Goal: Check status: Check status

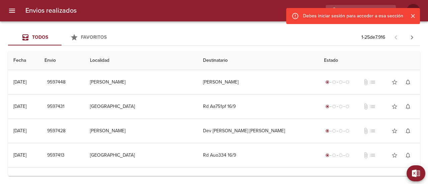
drag, startPoint x: 414, startPoint y: 17, endPoint x: 392, endPoint y: 39, distance: 31.2
click at [414, 17] on icon "Cerrar" at bounding box center [412, 16] width 7 height 7
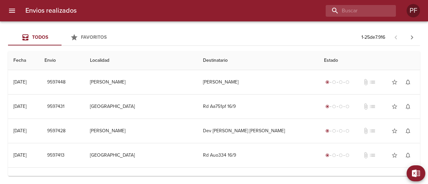
click at [129, 36] on div "Todos Favoritos 1 - 25 de 7.916" at bounding box center [214, 37] width 412 height 16
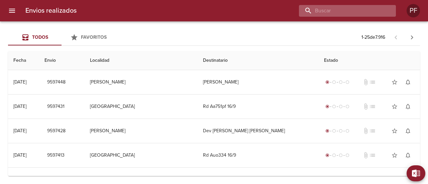
click at [356, 15] on input "buscar" at bounding box center [342, 11] width 86 height 12
paste input "[PERSON_NAME]"
type input "[PERSON_NAME]"
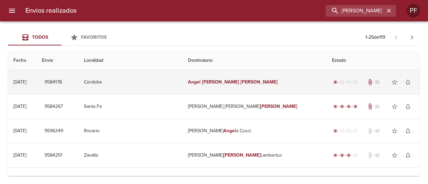
click at [241, 84] on td "[PERSON_NAME]" at bounding box center [255, 82] width 144 height 24
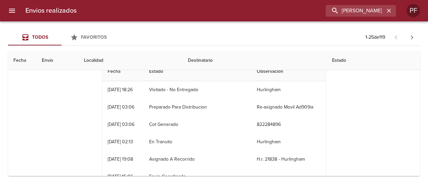
scroll to position [33, 0]
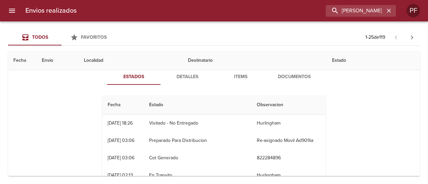
click at [181, 83] on button "Detalles" at bounding box center [186, 77] width 53 height 16
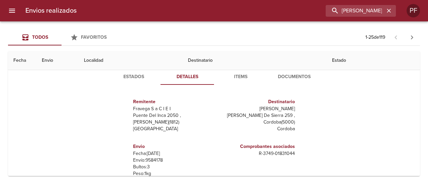
click at [238, 80] on span "Items" at bounding box center [240, 77] width 45 height 8
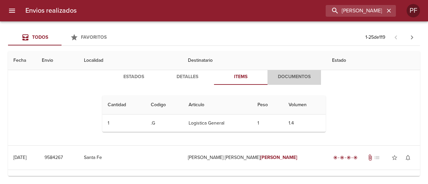
click at [291, 80] on span "Documentos" at bounding box center [293, 77] width 45 height 8
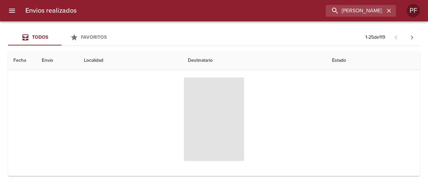
scroll to position [67, 0]
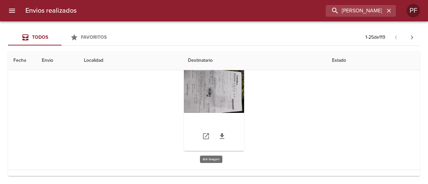
click at [222, 96] on div "Tabla de envíos del cliente" at bounding box center [214, 110] width 60 height 84
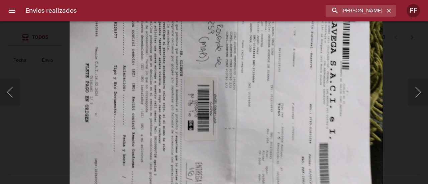
click at [234, 77] on img "Lightbox" at bounding box center [226, 97] width 313 height 236
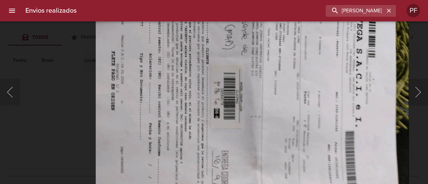
click at [239, 143] on img "Lightbox" at bounding box center [252, 85] width 313 height 236
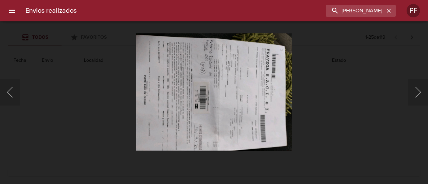
click at [79, 100] on div "Lightbox" at bounding box center [214, 92] width 428 height 184
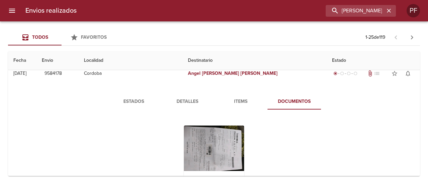
scroll to position [0, 0]
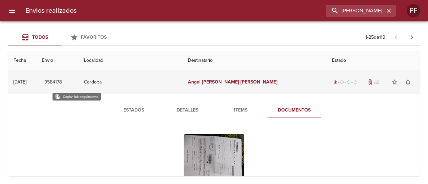
click at [62, 81] on span "9584178" at bounding box center [52, 82] width 17 height 8
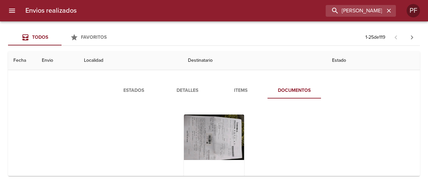
scroll to position [33, 0]
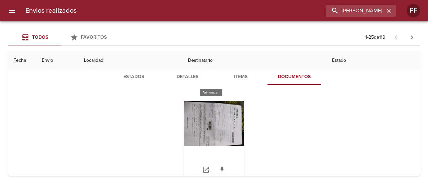
click at [219, 121] on div "Tabla de envíos del cliente" at bounding box center [214, 143] width 60 height 84
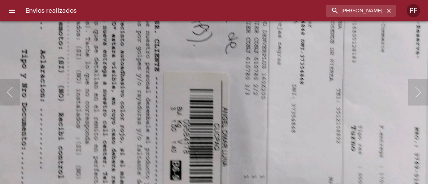
click at [220, 116] on img "Lightbox" at bounding box center [246, 114] width 629 height 474
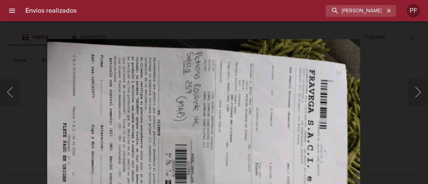
click at [223, 135] on img "Lightbox" at bounding box center [203, 157] width 313 height 236
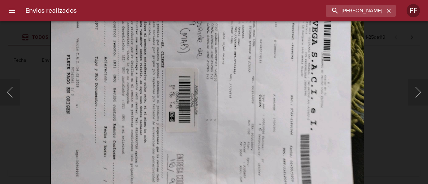
click at [236, 91] on img "Lightbox" at bounding box center [206, 89] width 313 height 236
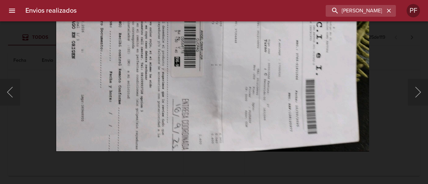
click at [224, 98] on img "Lightbox" at bounding box center [212, 33] width 313 height 236
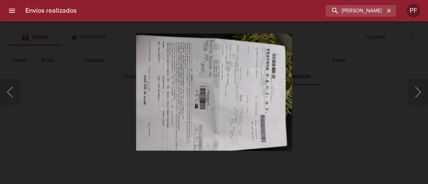
click at [107, 97] on div "Lightbox" at bounding box center [214, 92] width 428 height 184
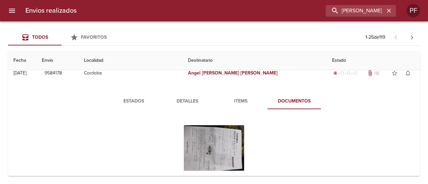
scroll to position [0, 0]
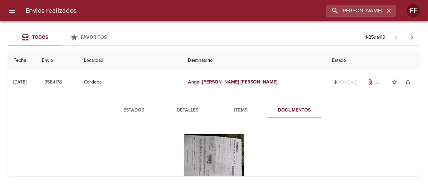
drag, startPoint x: 77, startPoint y: 82, endPoint x: 65, endPoint y: 112, distance: 32.4
click at [65, 112] on div "Estados Detalles Items Documentos" at bounding box center [213, 165] width 401 height 142
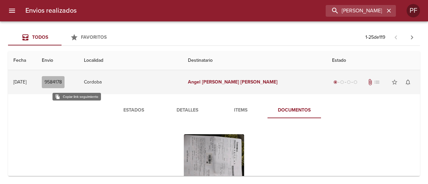
click at [62, 83] on span "9584178" at bounding box center [52, 82] width 17 height 8
drag, startPoint x: 203, startPoint y: 82, endPoint x: 254, endPoint y: 82, distance: 51.5
click at [254, 82] on td "[PERSON_NAME]" at bounding box center [255, 82] width 144 height 24
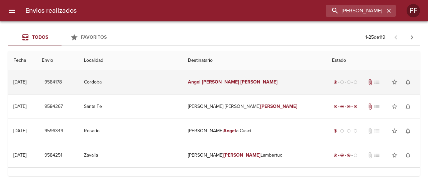
click at [133, 77] on td "Cordoba" at bounding box center [131, 82] width 104 height 24
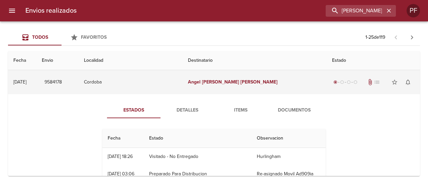
click at [367, 81] on span "attach_file" at bounding box center [370, 82] width 7 height 7
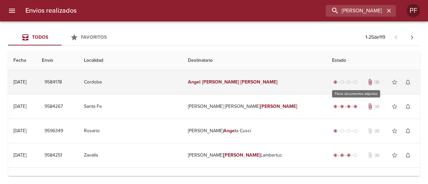
click at [367, 81] on span "attach_file" at bounding box center [370, 82] width 7 height 7
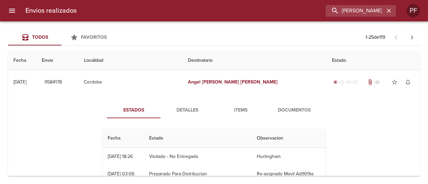
click at [285, 109] on span "Documentos" at bounding box center [293, 110] width 45 height 8
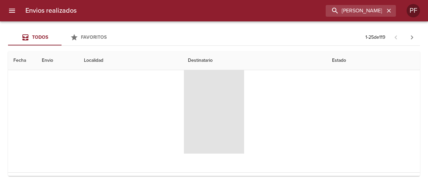
scroll to position [67, 0]
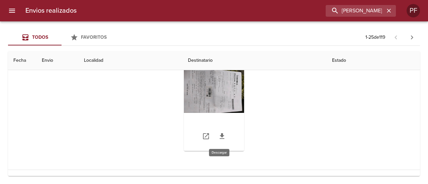
click at [220, 135] on icon "Tabla de envíos del cliente" at bounding box center [222, 136] width 5 height 6
